Goal: Task Accomplishment & Management: Complete application form

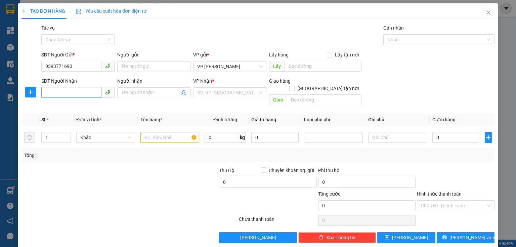
type input "0393771690"
click at [86, 92] on input "SĐT Người Nhận" at bounding box center [71, 92] width 60 height 11
type input "0389040681"
click at [142, 93] on input "Người nhận" at bounding box center [150, 92] width 58 height 7
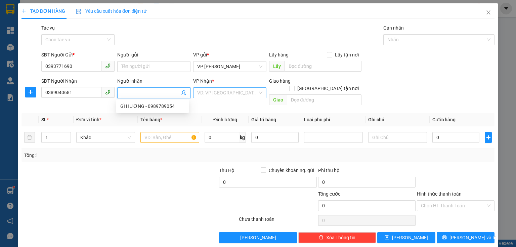
click at [219, 91] on input "search" at bounding box center [227, 93] width 60 height 10
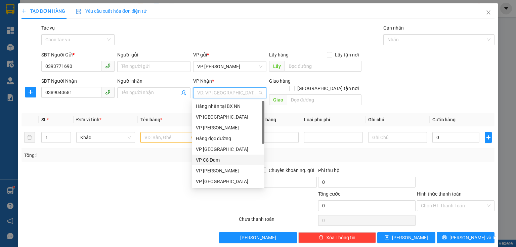
click at [216, 159] on div "VP Cổ Đạm" at bounding box center [228, 159] width 64 height 7
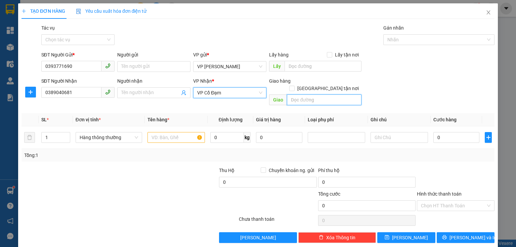
click at [305, 94] on input "text" at bounding box center [324, 99] width 75 height 11
type input "VP CỔ ĐẠM"
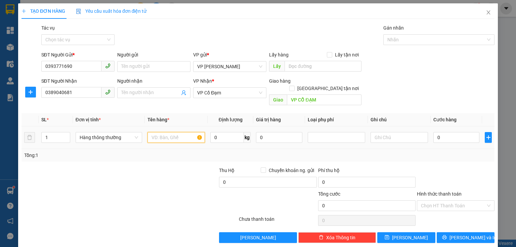
click at [183, 132] on input "text" at bounding box center [175, 137] width 57 height 11
type input "TÚI ĐEN"
click at [441, 132] on input "0" at bounding box center [456, 137] width 46 height 11
click at [433, 132] on input "0" at bounding box center [456, 137] width 46 height 11
type input "30"
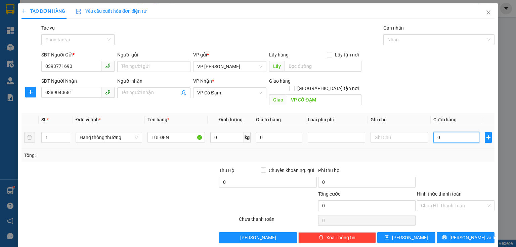
type input "30"
type input "300"
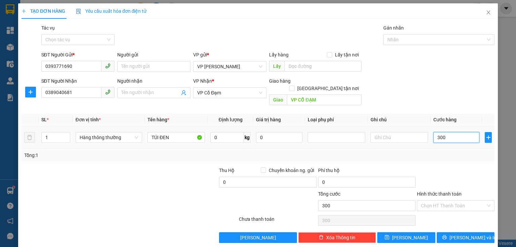
type input "3.000"
type input "30.000"
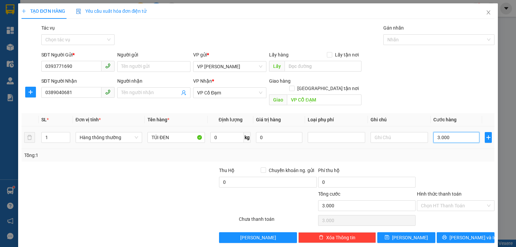
type input "30.000"
click at [477, 200] on input "Hình thức thanh toán" at bounding box center [453, 205] width 65 height 10
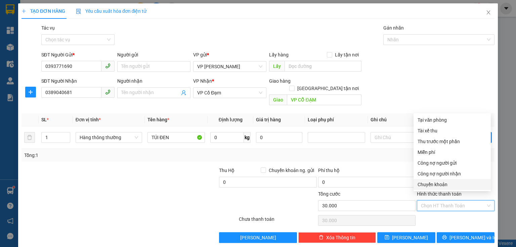
click at [439, 184] on div "Chuyển khoản" at bounding box center [451, 184] width 69 height 7
type input "0"
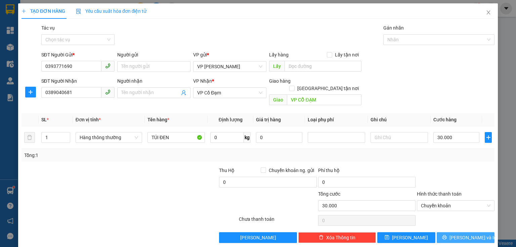
click at [446, 235] on icon "printer" at bounding box center [444, 237] width 4 height 4
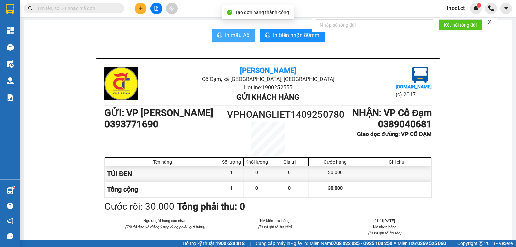
click at [226, 31] on span "In mẫu A5" at bounding box center [237, 35] width 24 height 8
